Goal: Check status

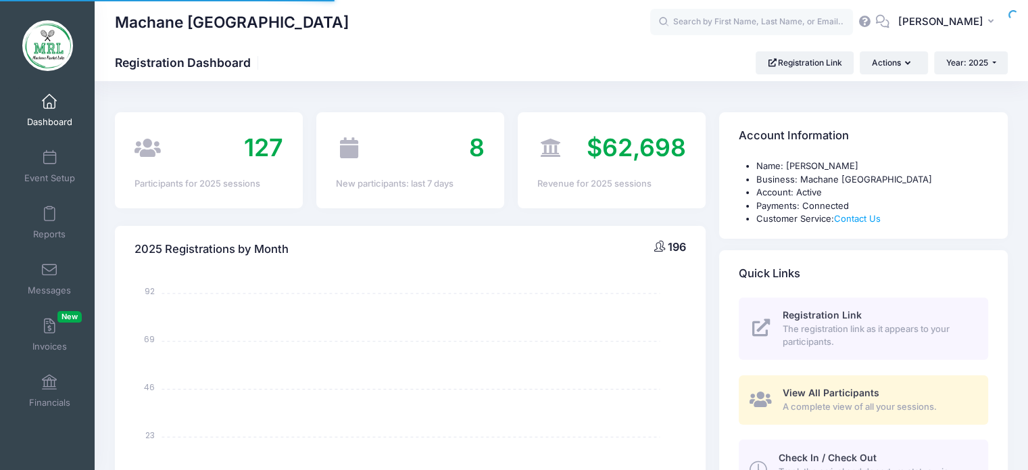
select select
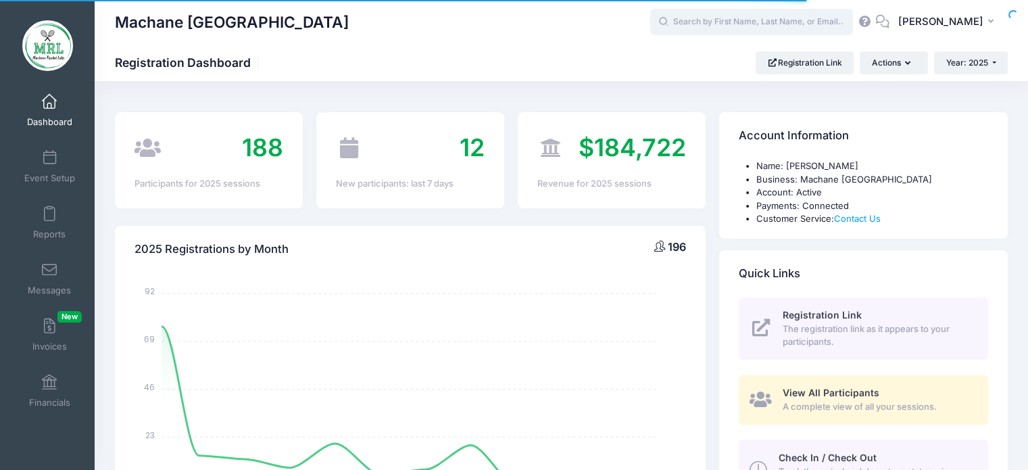
click at [790, 14] on input "text" at bounding box center [751, 22] width 203 height 27
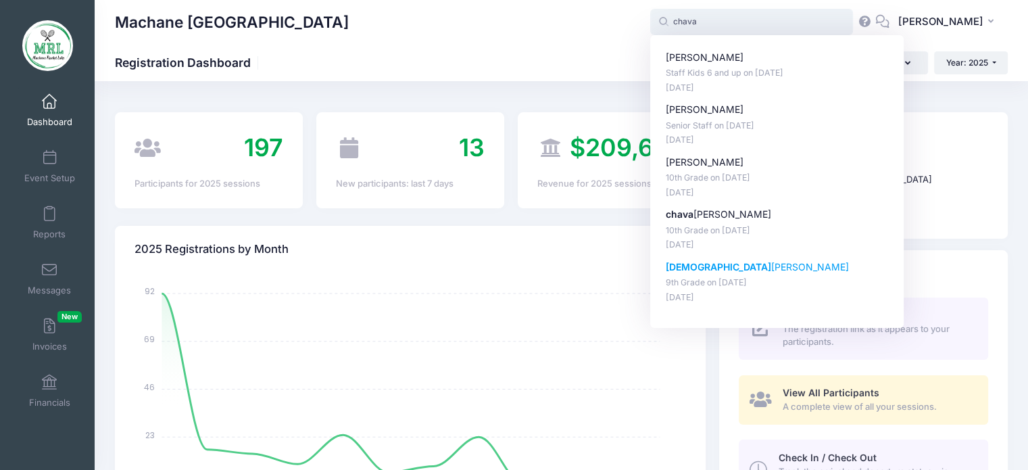
click at [694, 277] on p "9th Grade on Aug-14, 2025" at bounding box center [777, 282] width 223 height 13
type input "Chava Steinberg (9th Grade, Aug-14, 2025)"
